Goal: Task Accomplishment & Management: Complete application form

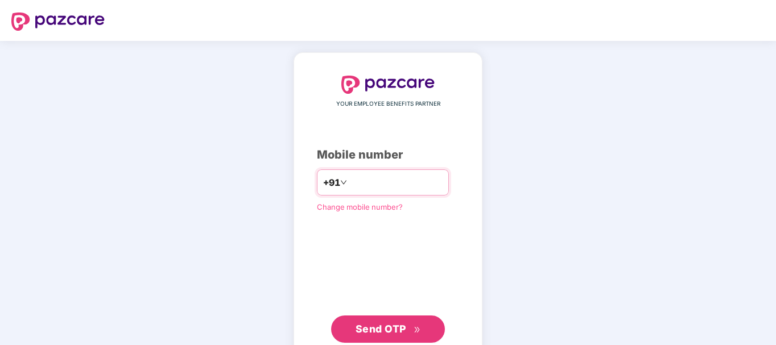
click at [357, 181] on input "number" at bounding box center [395, 183] width 93 height 18
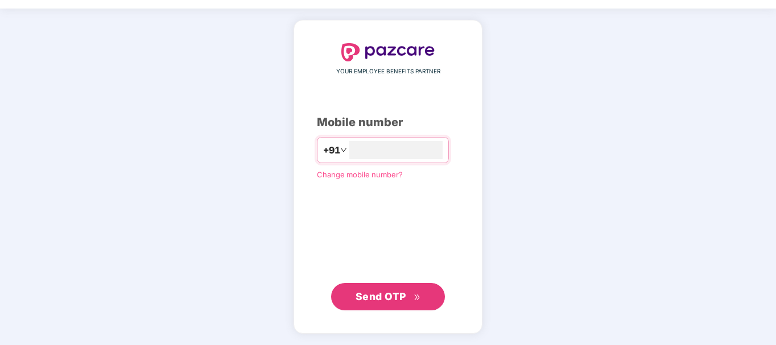
type input "**********"
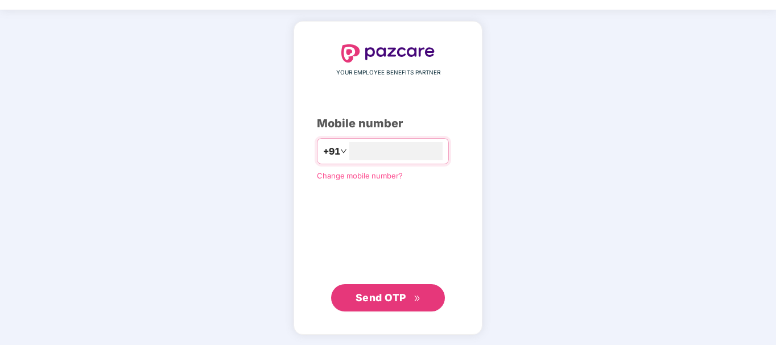
click at [370, 292] on span "Send OTP" at bounding box center [381, 298] width 51 height 12
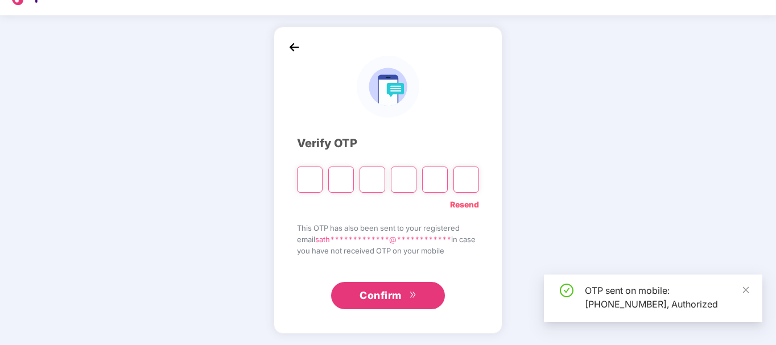
scroll to position [26, 0]
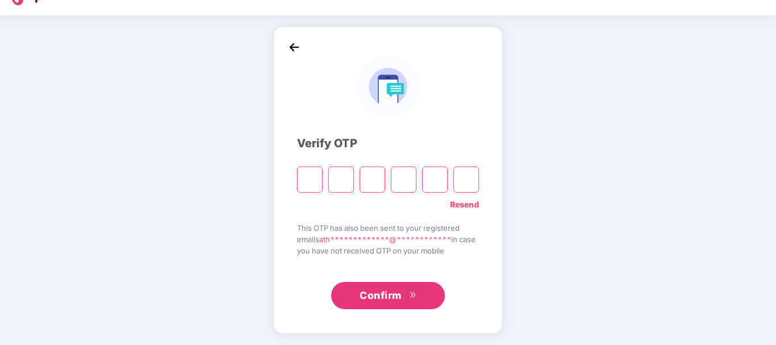
type input "*"
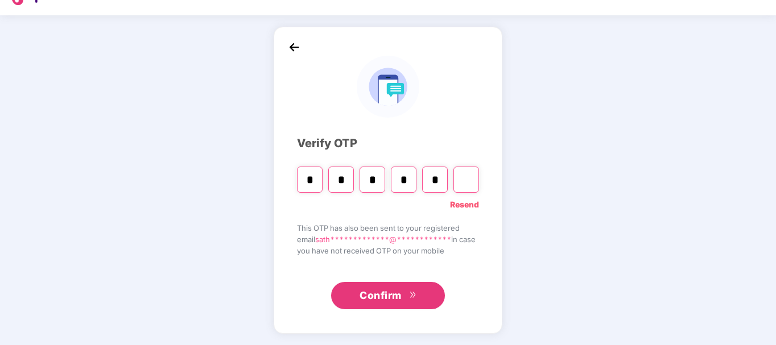
type input "*"
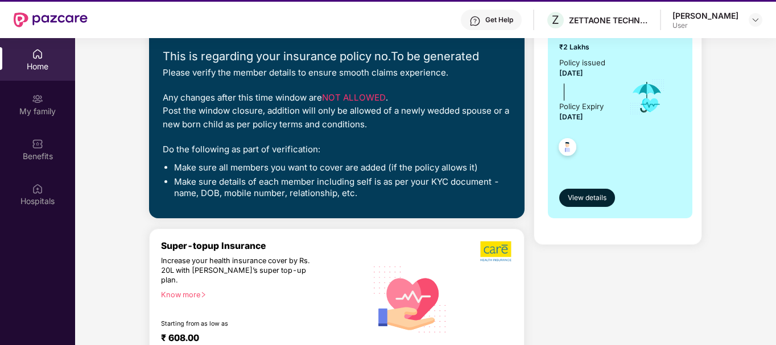
scroll to position [228, 0]
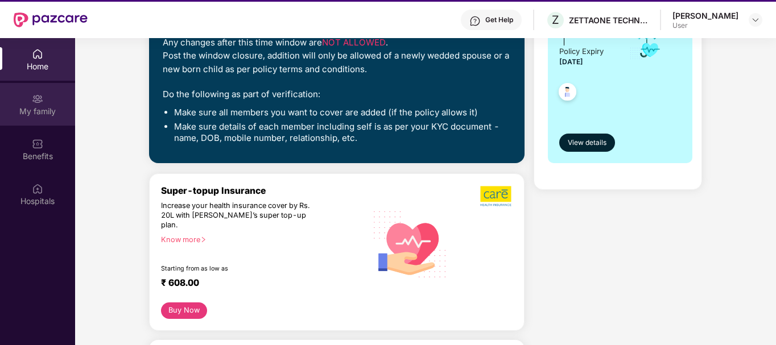
click at [25, 107] on div "My family" at bounding box center [37, 111] width 75 height 11
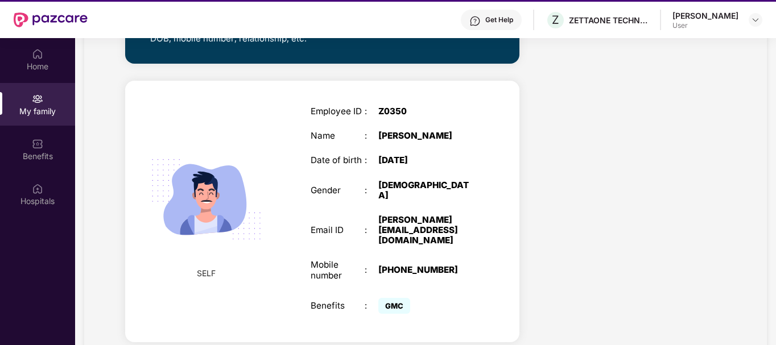
scroll to position [374, 0]
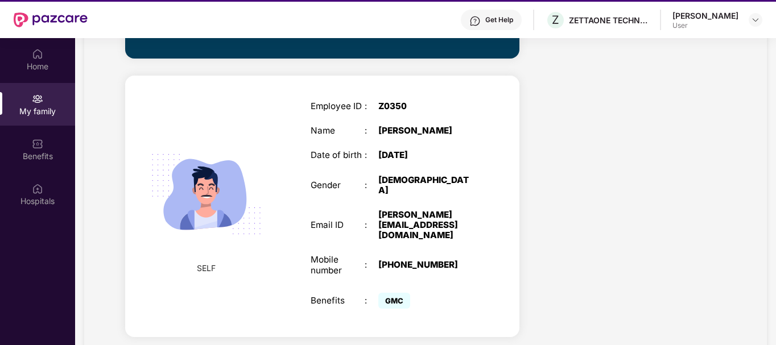
drag, startPoint x: 429, startPoint y: 153, endPoint x: 387, endPoint y: 153, distance: 42.1
click at [387, 136] on div "[PERSON_NAME]" at bounding box center [425, 131] width 95 height 10
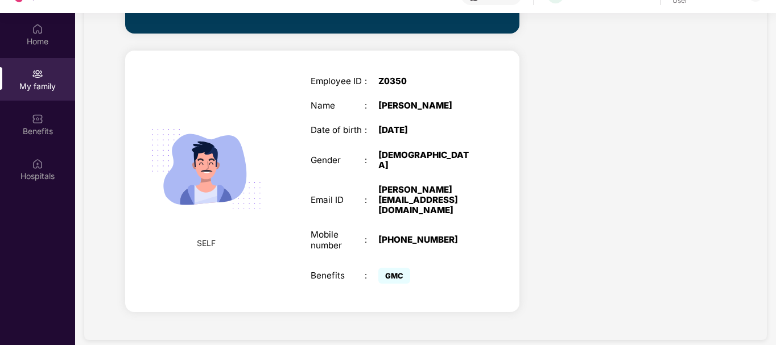
scroll to position [64, 0]
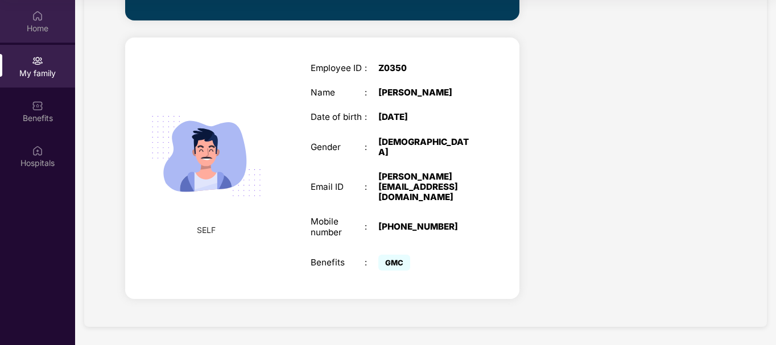
click at [32, 30] on div "Home" at bounding box center [37, 27] width 75 height 11
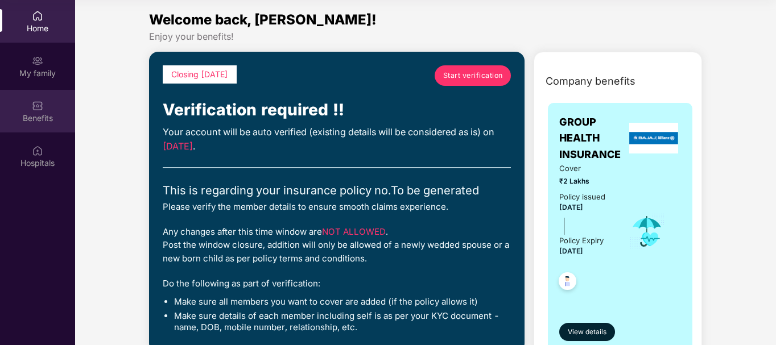
click at [43, 120] on div "Benefits" at bounding box center [37, 118] width 75 height 11
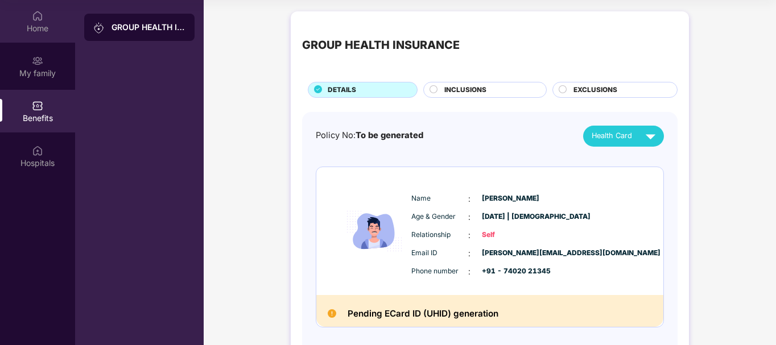
click at [46, 23] on div "Home" at bounding box center [37, 28] width 75 height 11
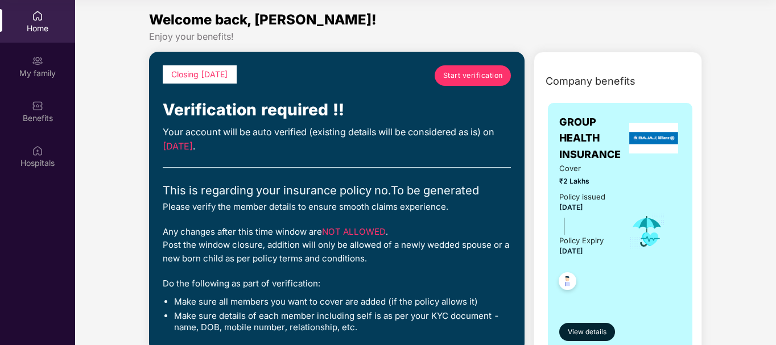
click at [455, 79] on span "Start verification" at bounding box center [473, 75] width 60 height 11
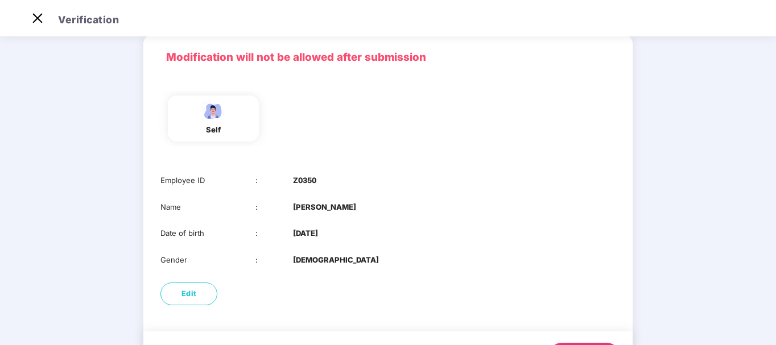
scroll to position [105, 0]
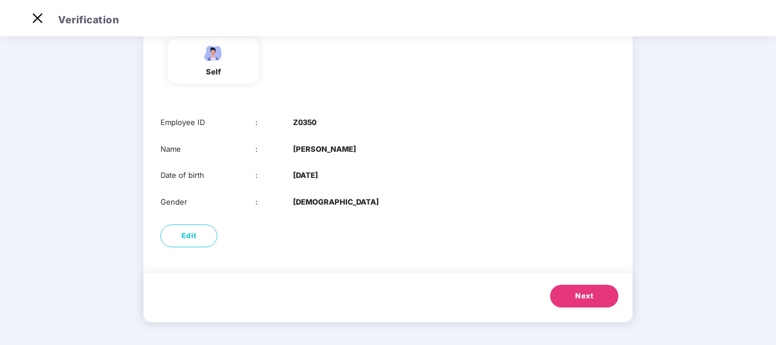
click at [314, 150] on b "[PERSON_NAME]" at bounding box center [324, 149] width 63 height 12
click at [584, 295] on span "Next" at bounding box center [584, 296] width 18 height 11
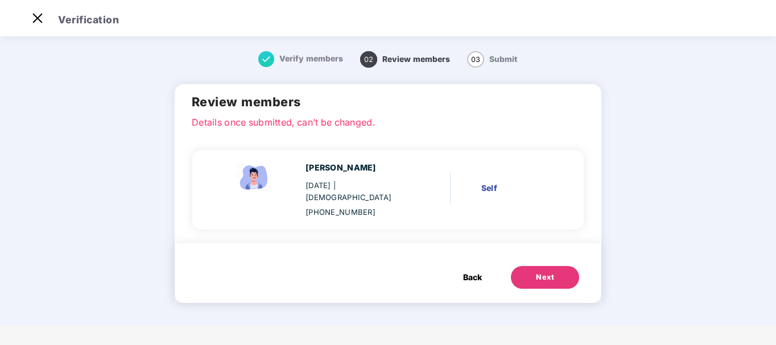
click at [485, 189] on div "Self" at bounding box center [515, 188] width 69 height 13
click at [535, 283] on button "Next" at bounding box center [545, 277] width 68 height 23
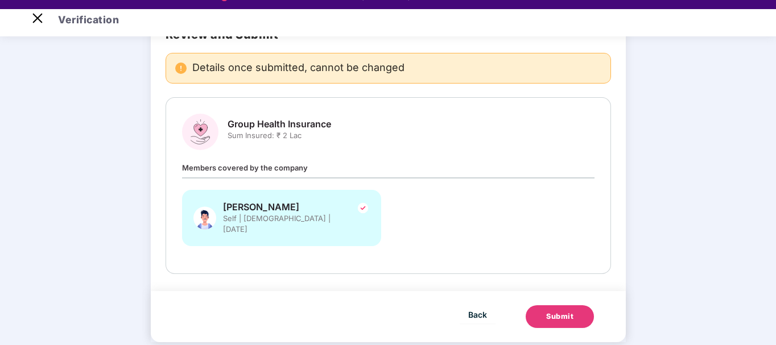
scroll to position [27, 0]
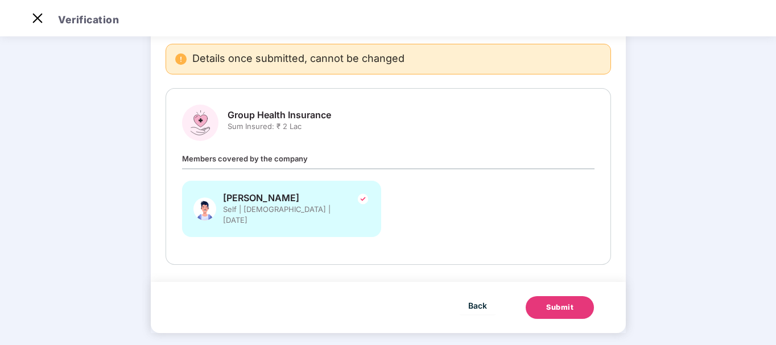
click at [555, 302] on div "Submit" at bounding box center [559, 307] width 27 height 11
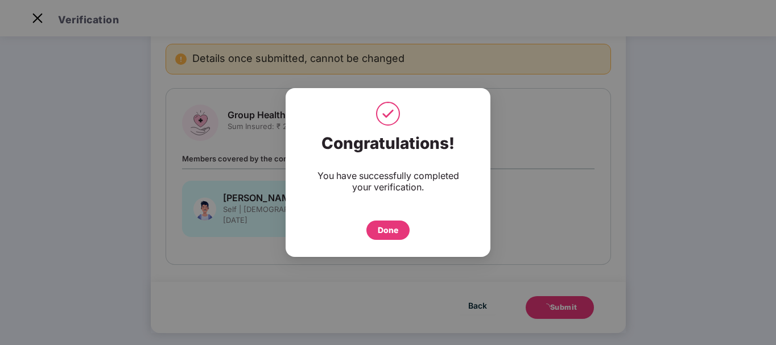
click at [394, 235] on div "Done" at bounding box center [388, 230] width 20 height 13
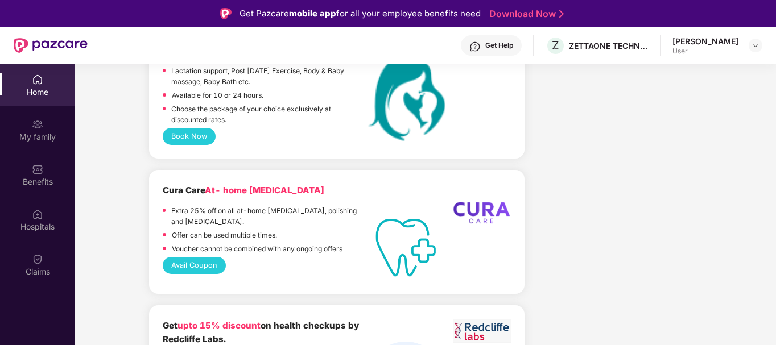
scroll to position [2173, 0]
